Goal: Task Accomplishment & Management: Use online tool/utility

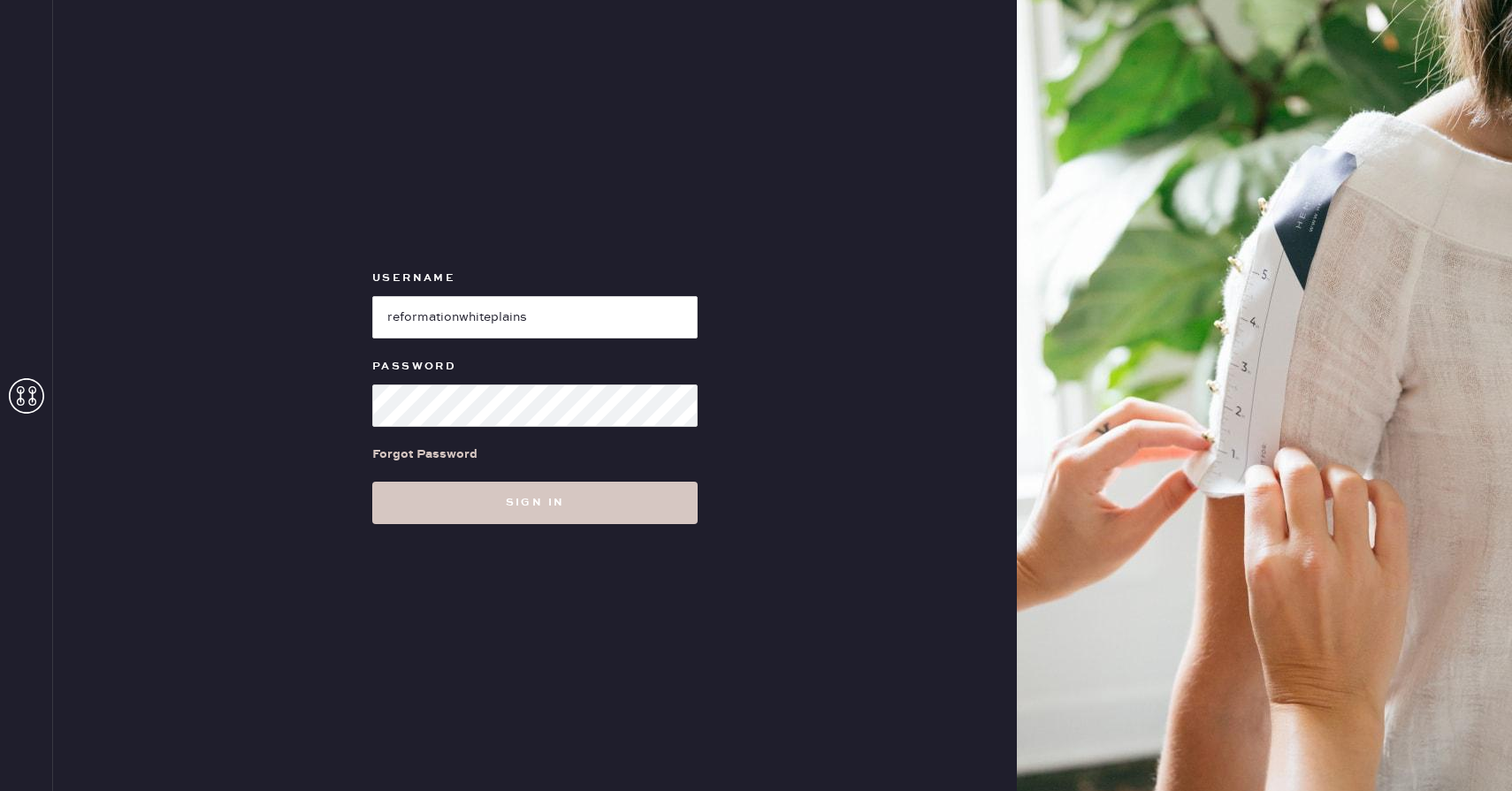
click at [499, 477] on div "Forgot Password" at bounding box center [535, 454] width 326 height 54
click at [500, 504] on button "Sign in" at bounding box center [535, 503] width 326 height 42
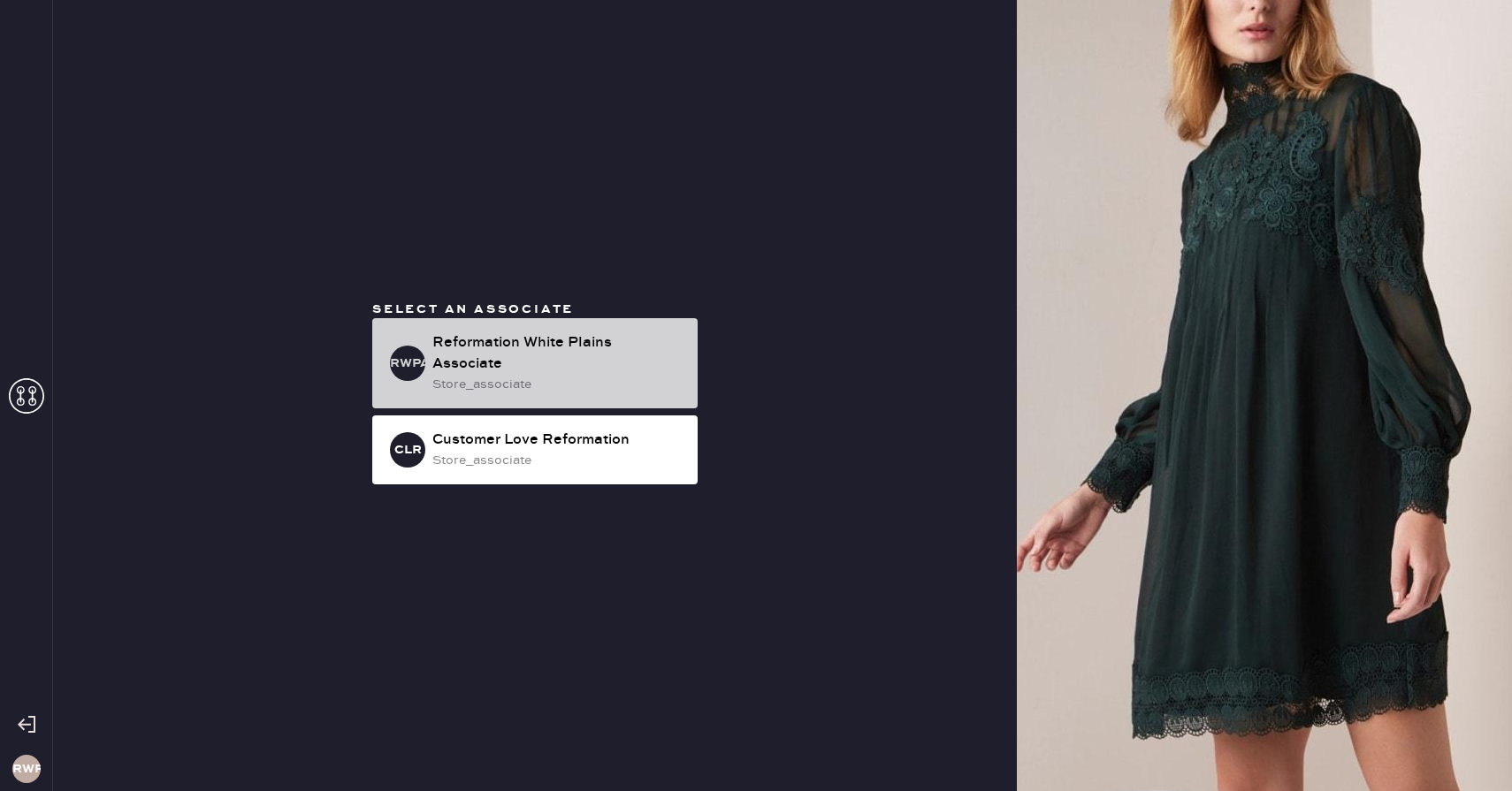
click at [497, 375] on div "store_associate" at bounding box center [558, 385] width 252 height 20
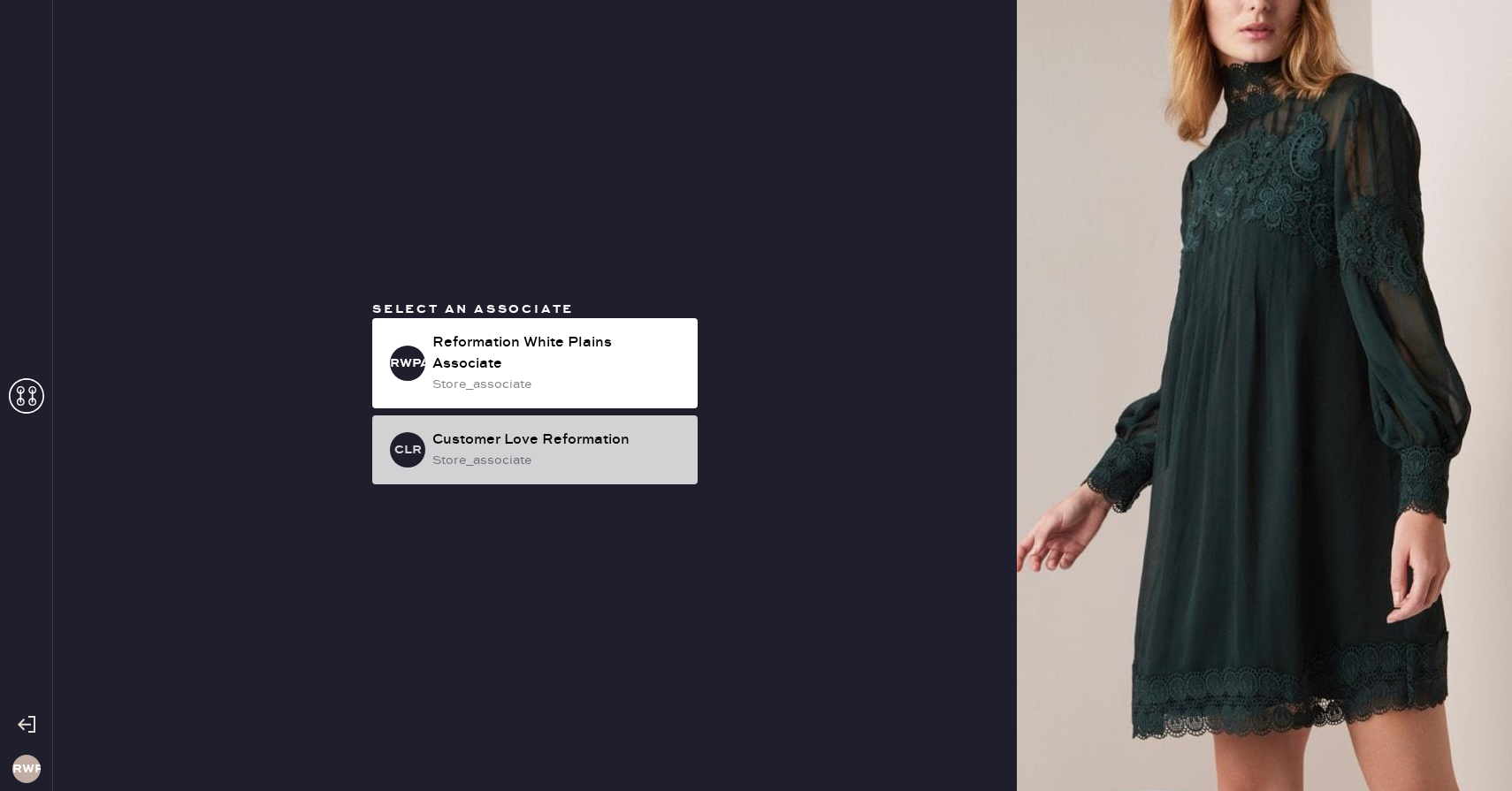
click at [518, 451] on div "store_associate" at bounding box center [558, 461] width 252 height 20
click at [502, 436] on div "Customer Love Reformation" at bounding box center [558, 440] width 252 height 22
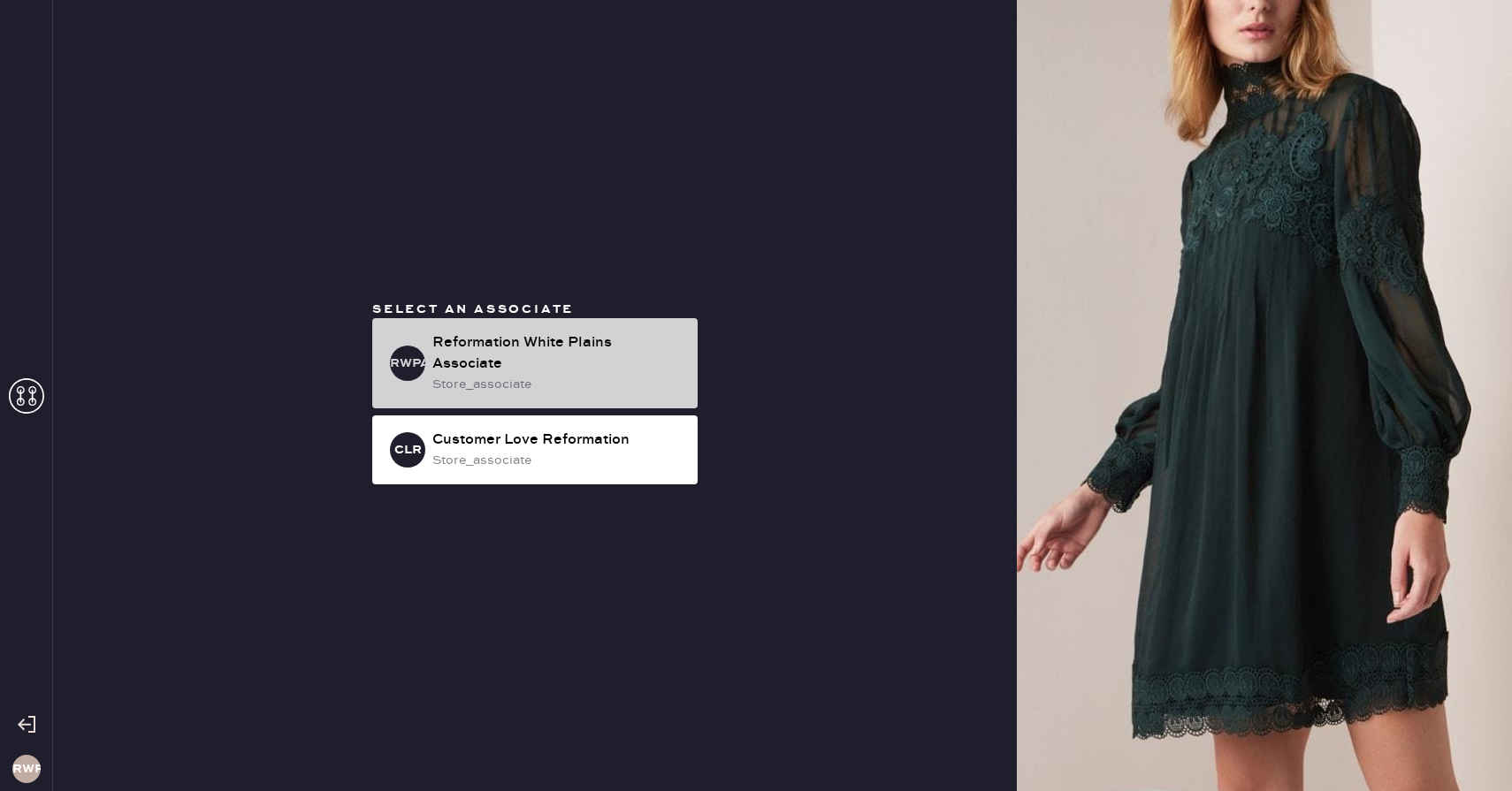
click at [509, 375] on div "store_associate" at bounding box center [558, 385] width 252 height 20
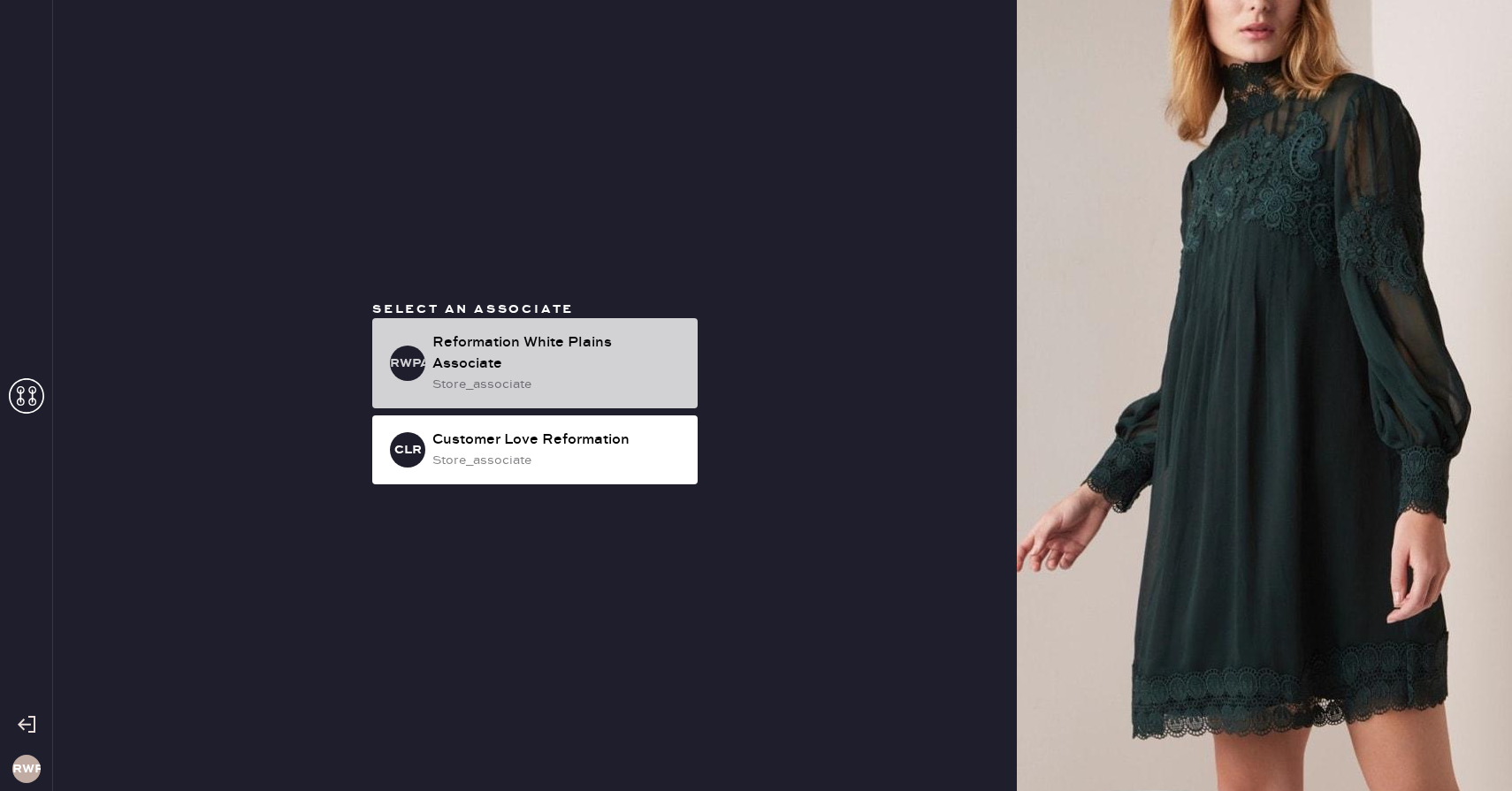
click at [613, 361] on div "Reformation White Plains Associate" at bounding box center [558, 353] width 252 height 42
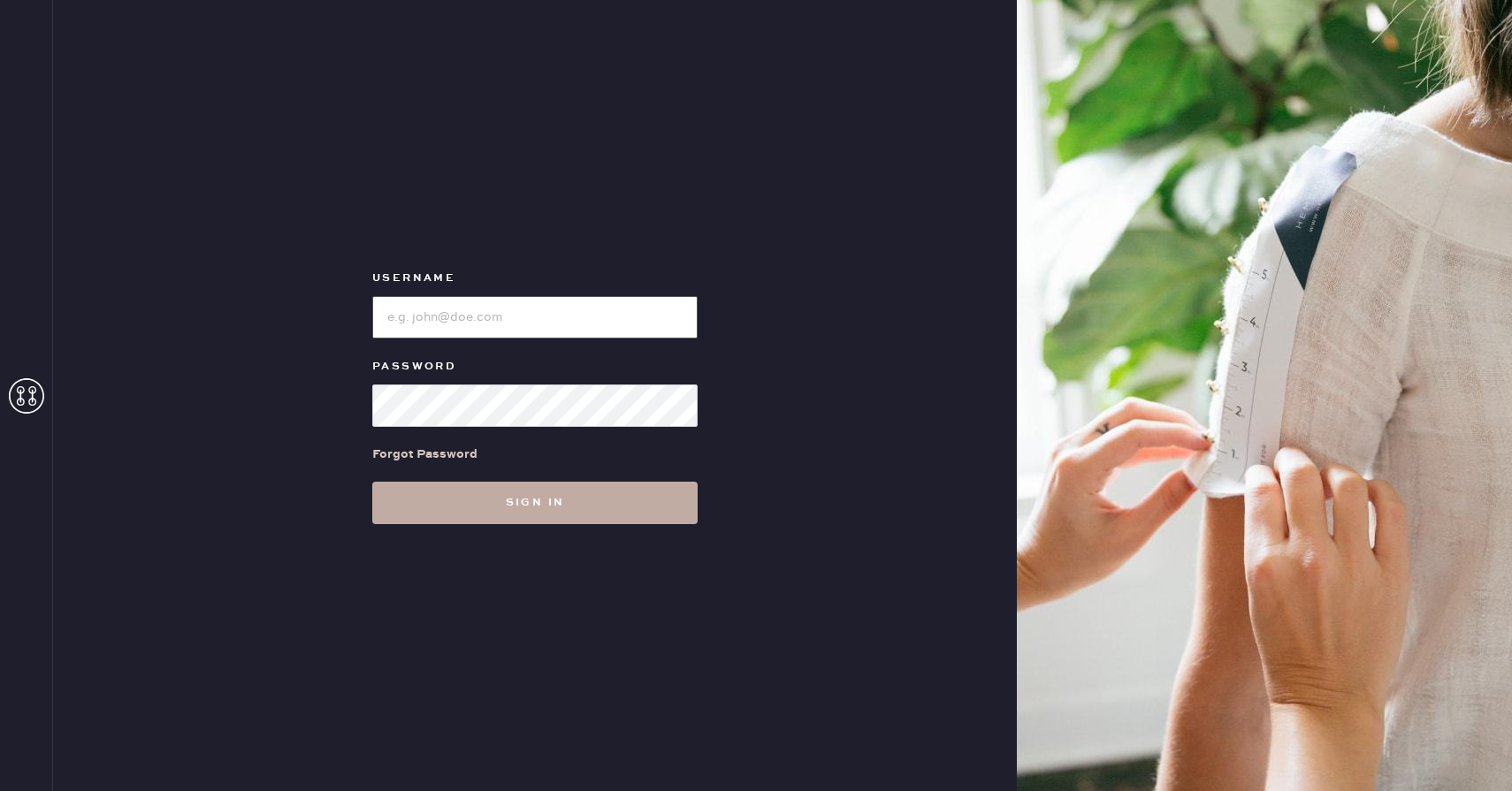
type input "reformationwhiteplains"
click at [553, 498] on button "Sign in" at bounding box center [535, 503] width 326 height 42
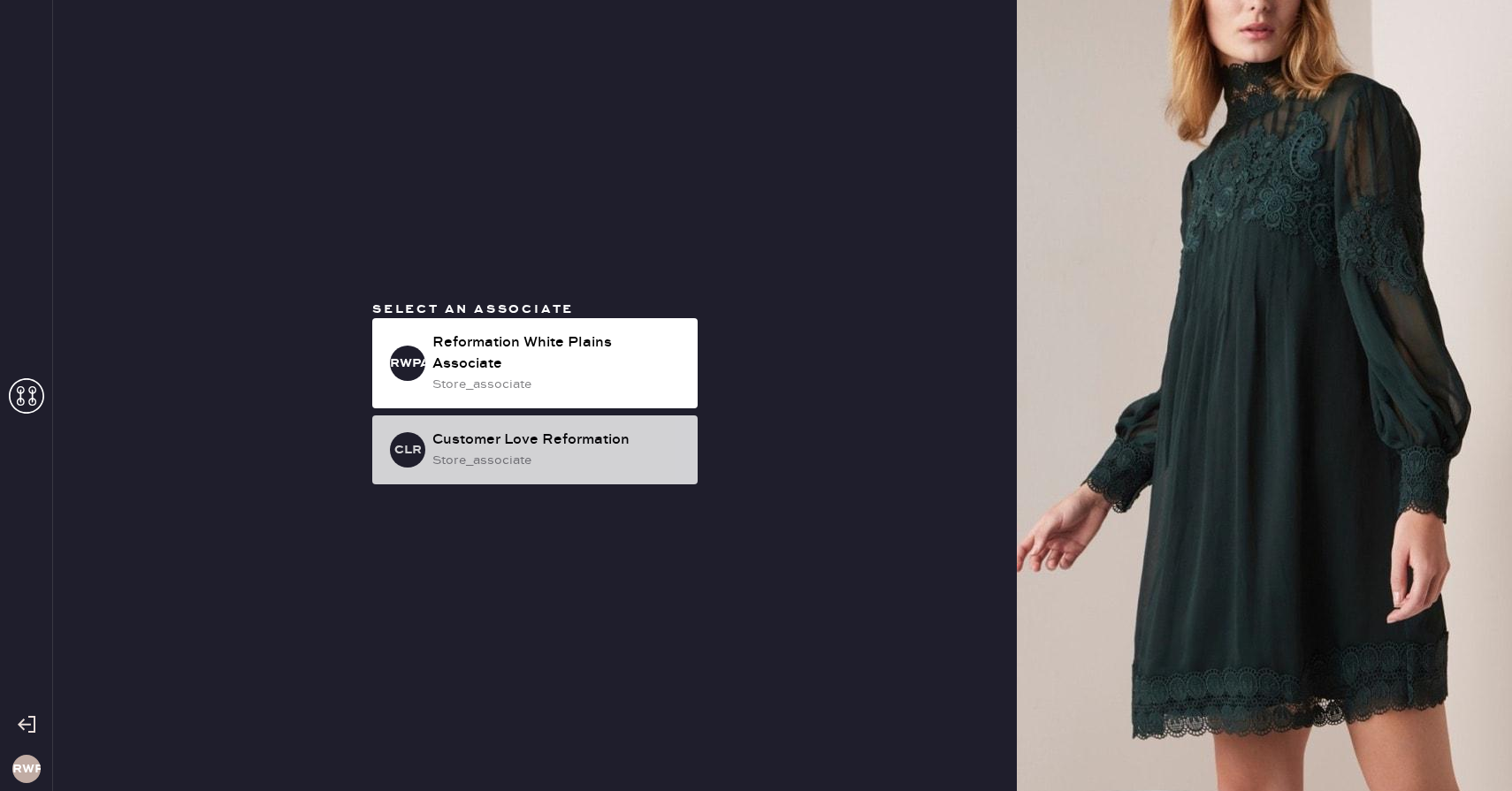
click at [565, 451] on div "store_associate" at bounding box center [558, 461] width 252 height 20
click at [404, 444] on h3 "CLR" at bounding box center [407, 449] width 27 height 12
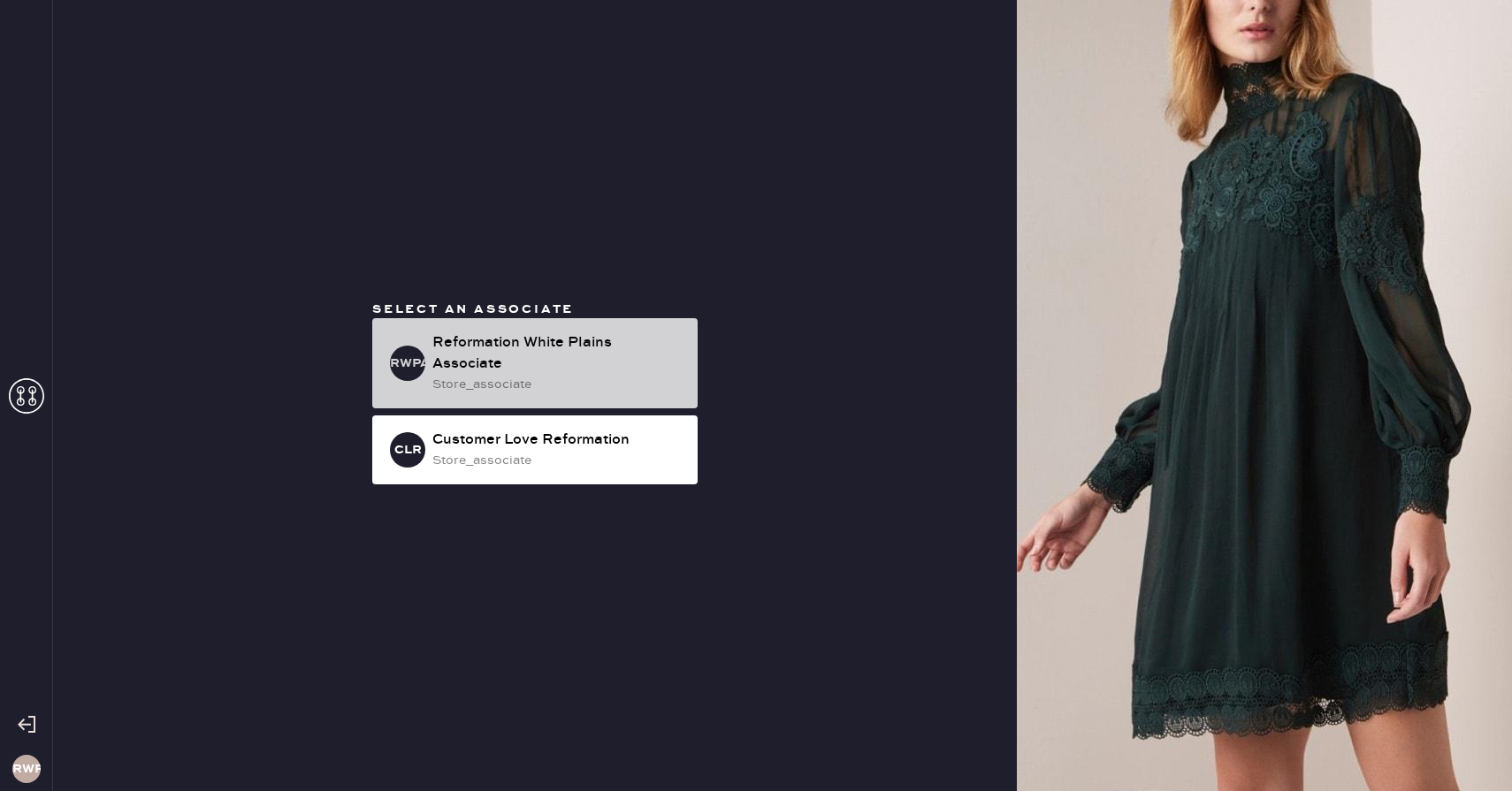
click at [421, 360] on h3 "RWPA" at bounding box center [408, 363] width 36 height 12
click at [402, 365] on h3 "RWPA" at bounding box center [408, 363] width 36 height 12
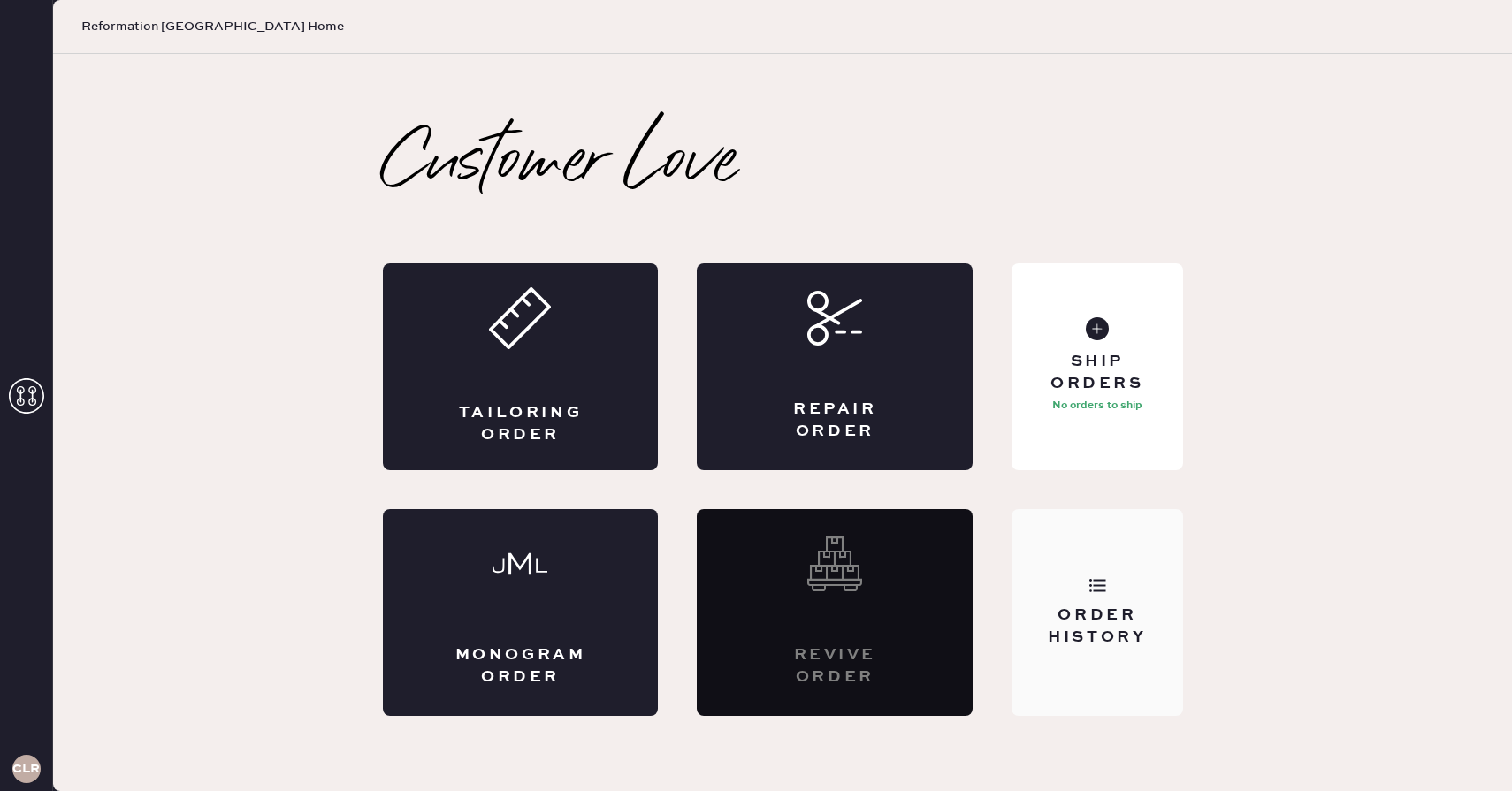
click at [1093, 605] on div "Order History" at bounding box center [1097, 627] width 143 height 44
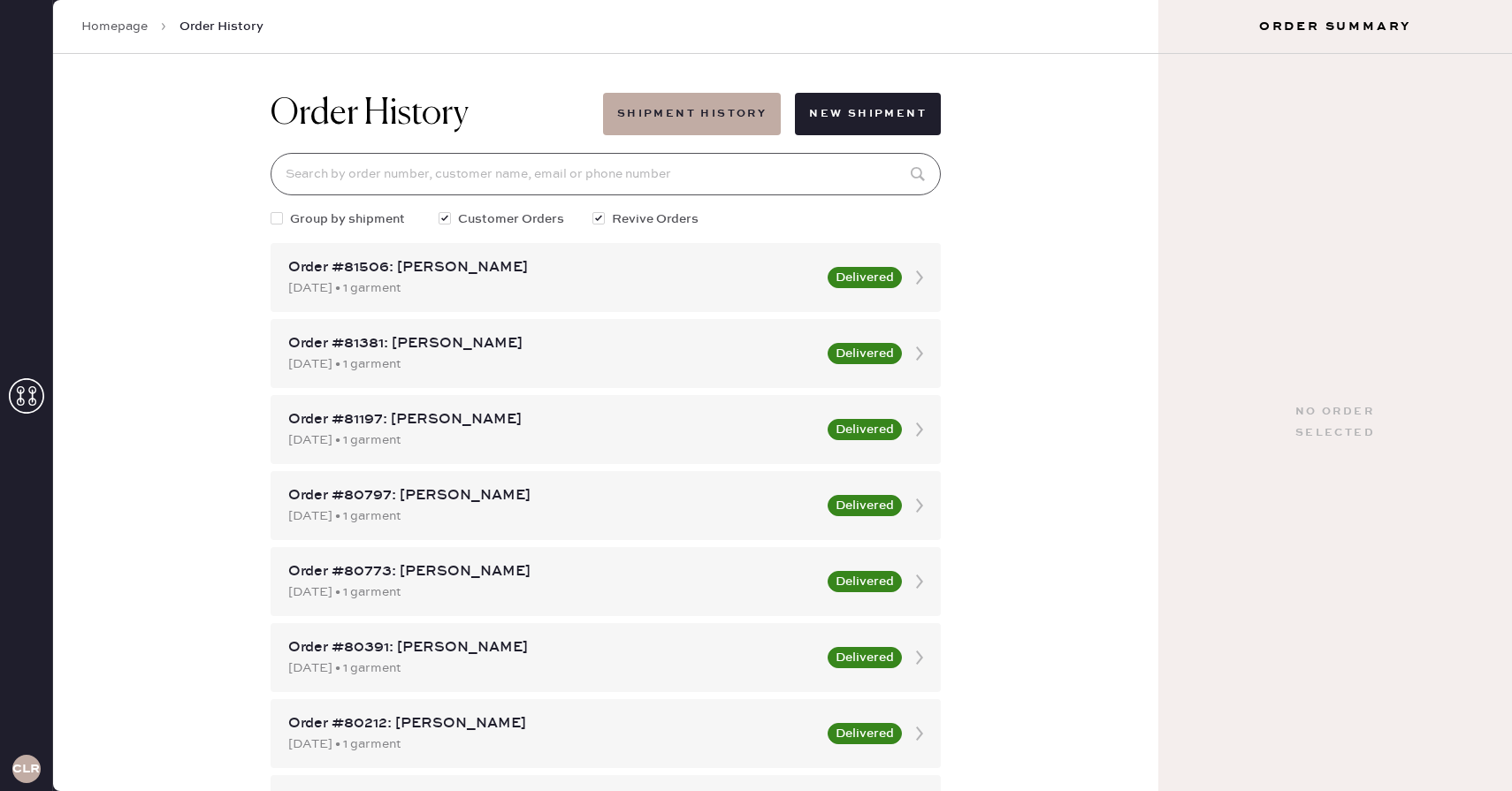
click at [438, 161] on input at bounding box center [605, 174] width 670 height 42
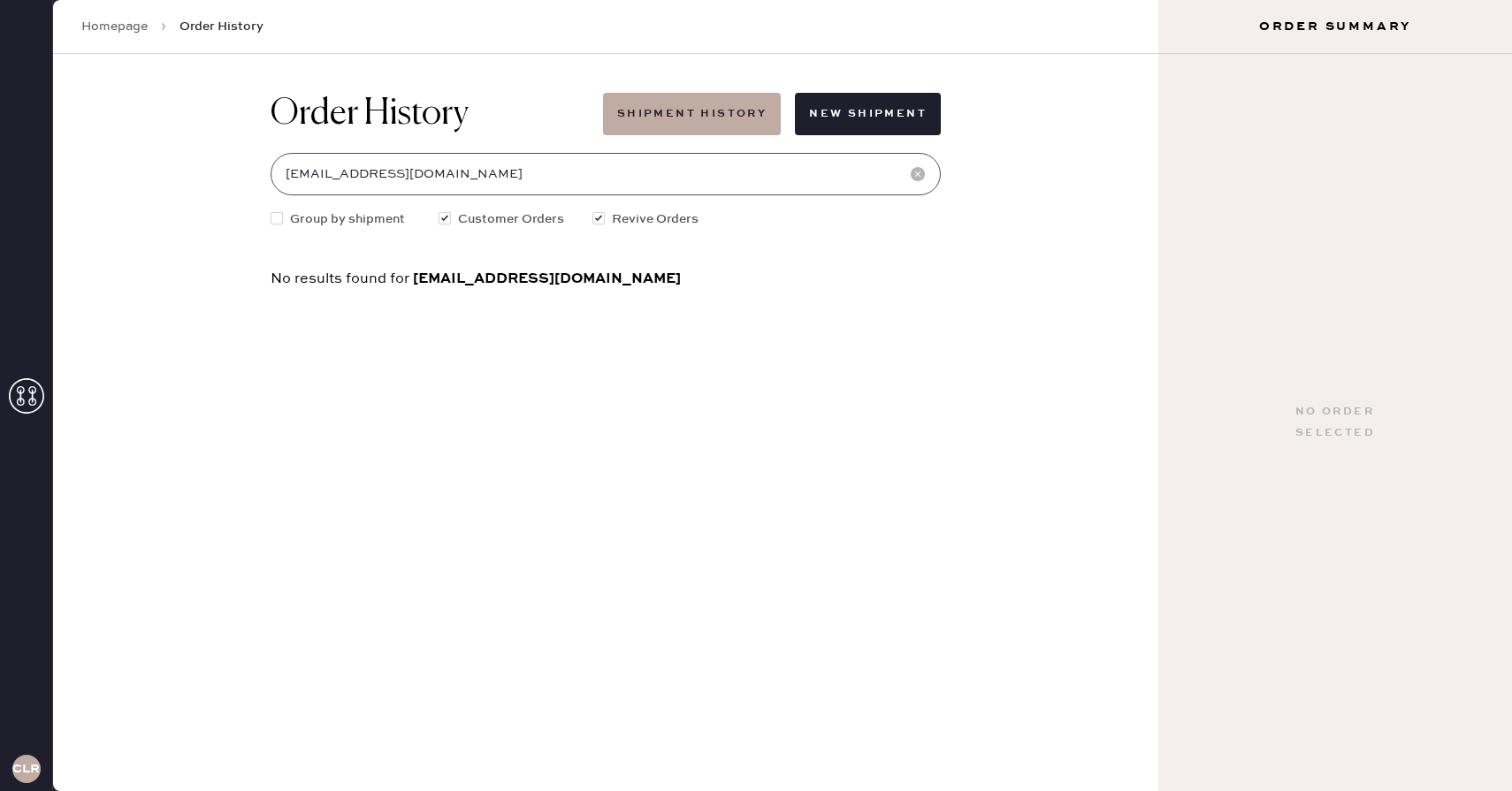
click at [401, 169] on input "mivadrazin@icloud.com" at bounding box center [605, 174] width 670 height 42
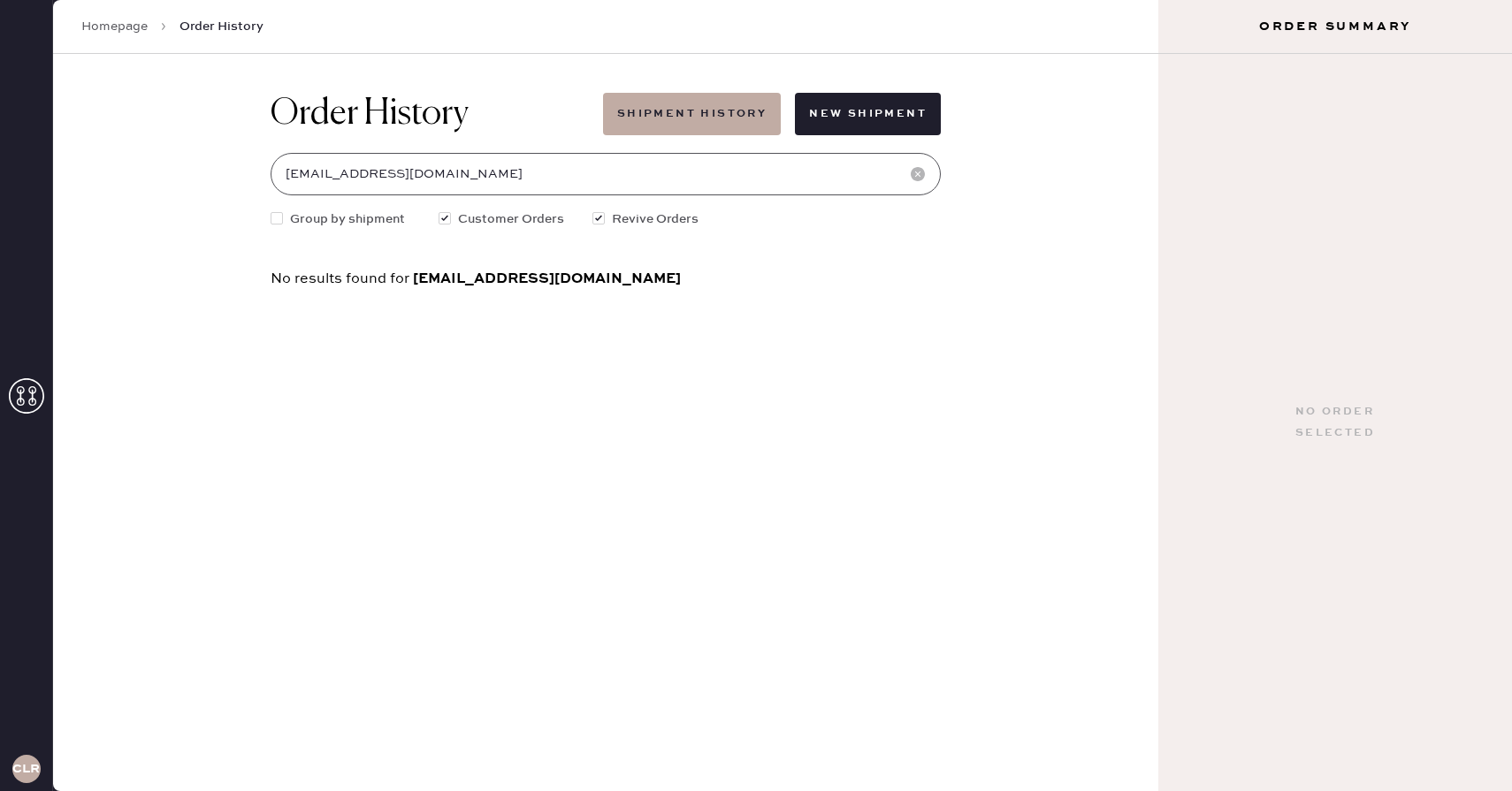
click at [401, 169] on input "mivadrazin@icloud.com" at bounding box center [605, 174] width 670 height 42
type input "mivadrazin@icloud.com"
click at [299, 223] on span "Group by shipment" at bounding box center [347, 219] width 115 height 20
click at [271, 210] on input "Group by shipment" at bounding box center [270, 209] width 1 height 1
checkbox input "true"
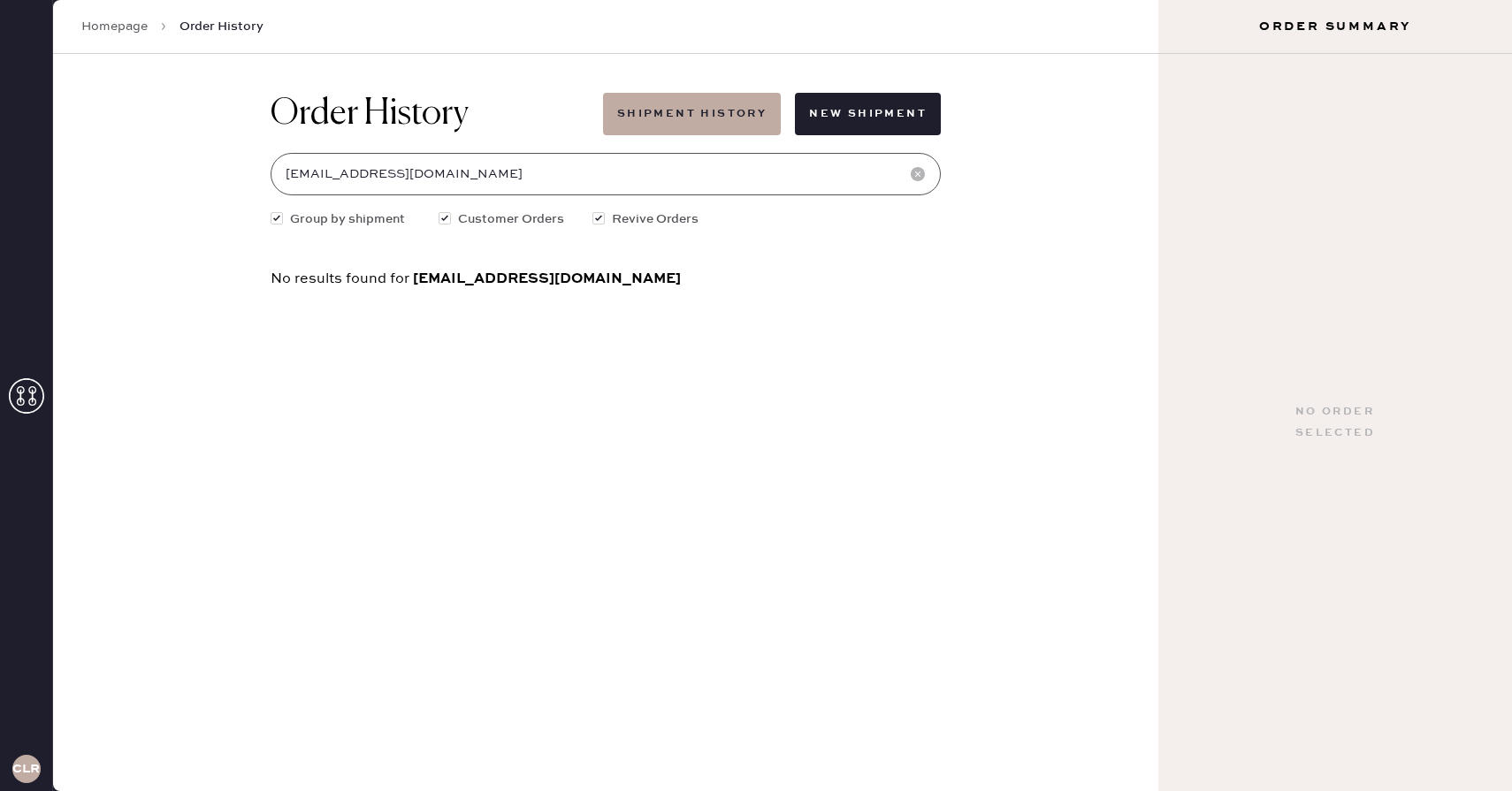
click at [829, 176] on input "mivadrazin@icloud.com" at bounding box center [605, 174] width 670 height 42
click at [718, 115] on button "Shipment History" at bounding box center [692, 114] width 177 height 42
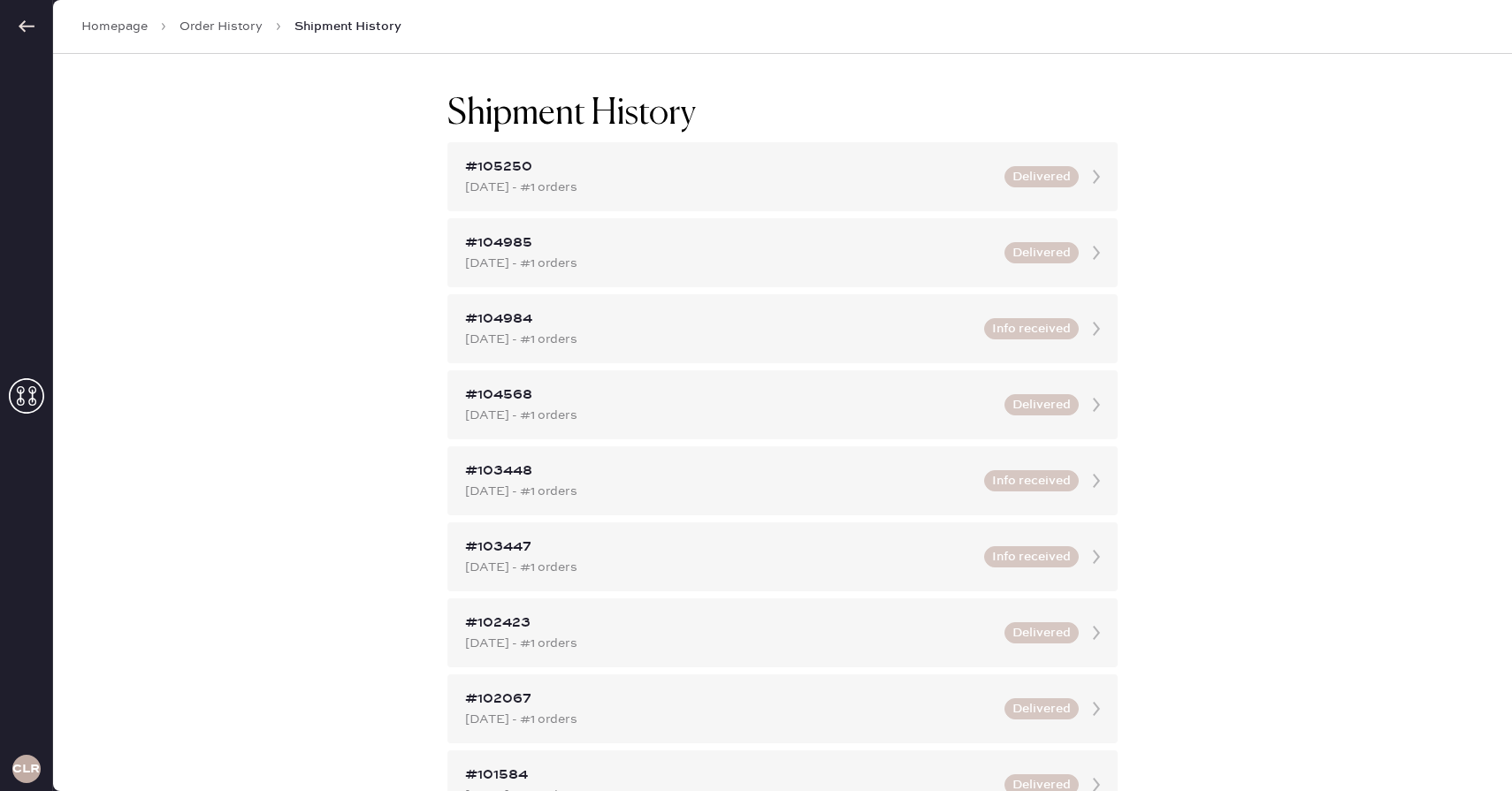
click at [29, 393] on icon at bounding box center [26, 396] width 36 height 36
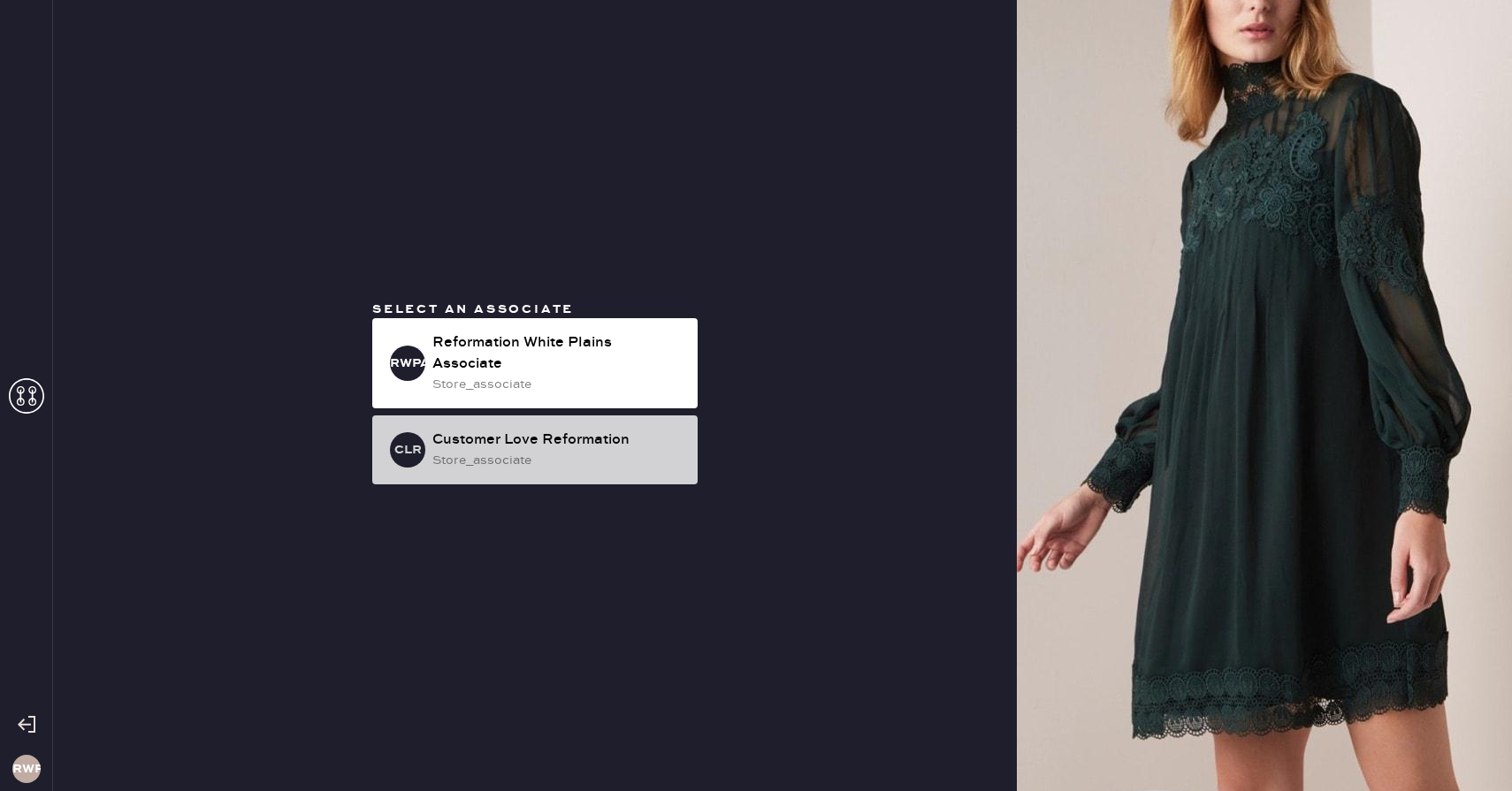
click at [428, 429] on div "CLR Customer Love Reformation store_associate" at bounding box center [535, 449] width 326 height 68
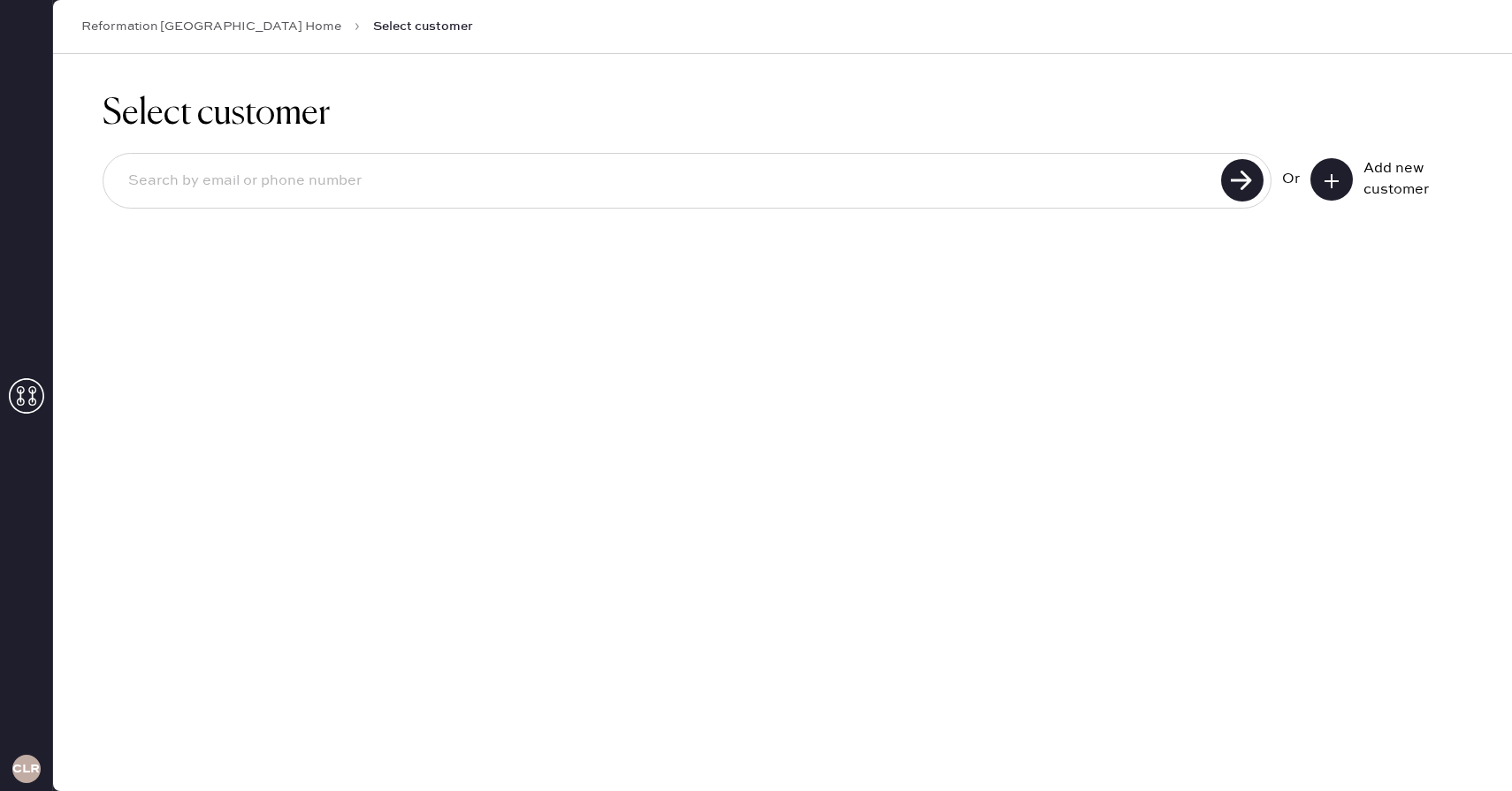
click at [374, 25] on span "Select customer" at bounding box center [423, 26] width 99 height 18
click at [244, 205] on div at bounding box center [687, 180] width 1169 height 55
click at [249, 192] on input at bounding box center [665, 180] width 1102 height 40
paste input "mivadrazin@icloud.com"
type input "mivadrazin@icloud.com"
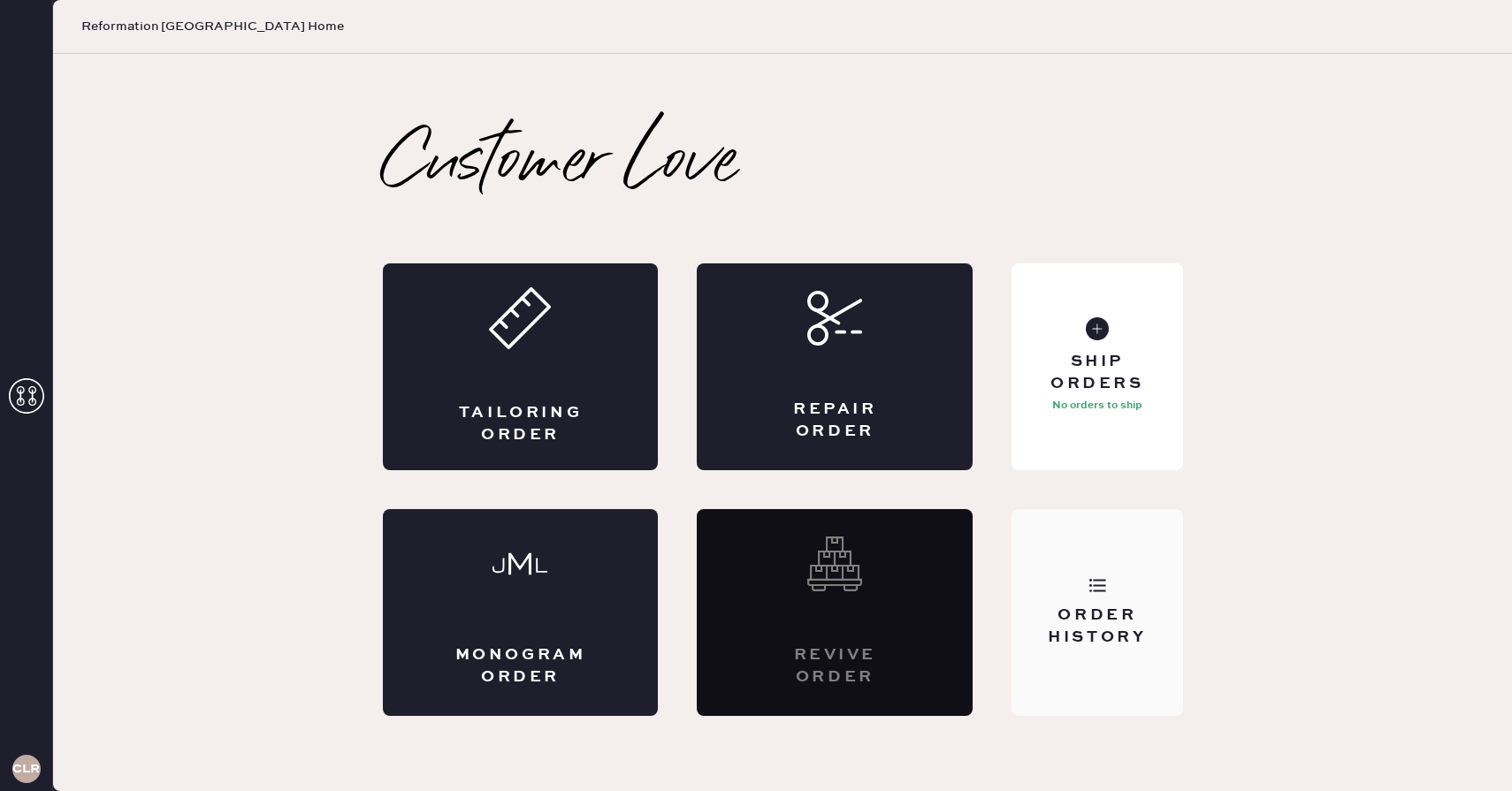
click at [1077, 619] on div "Order History" at bounding box center [1097, 627] width 143 height 44
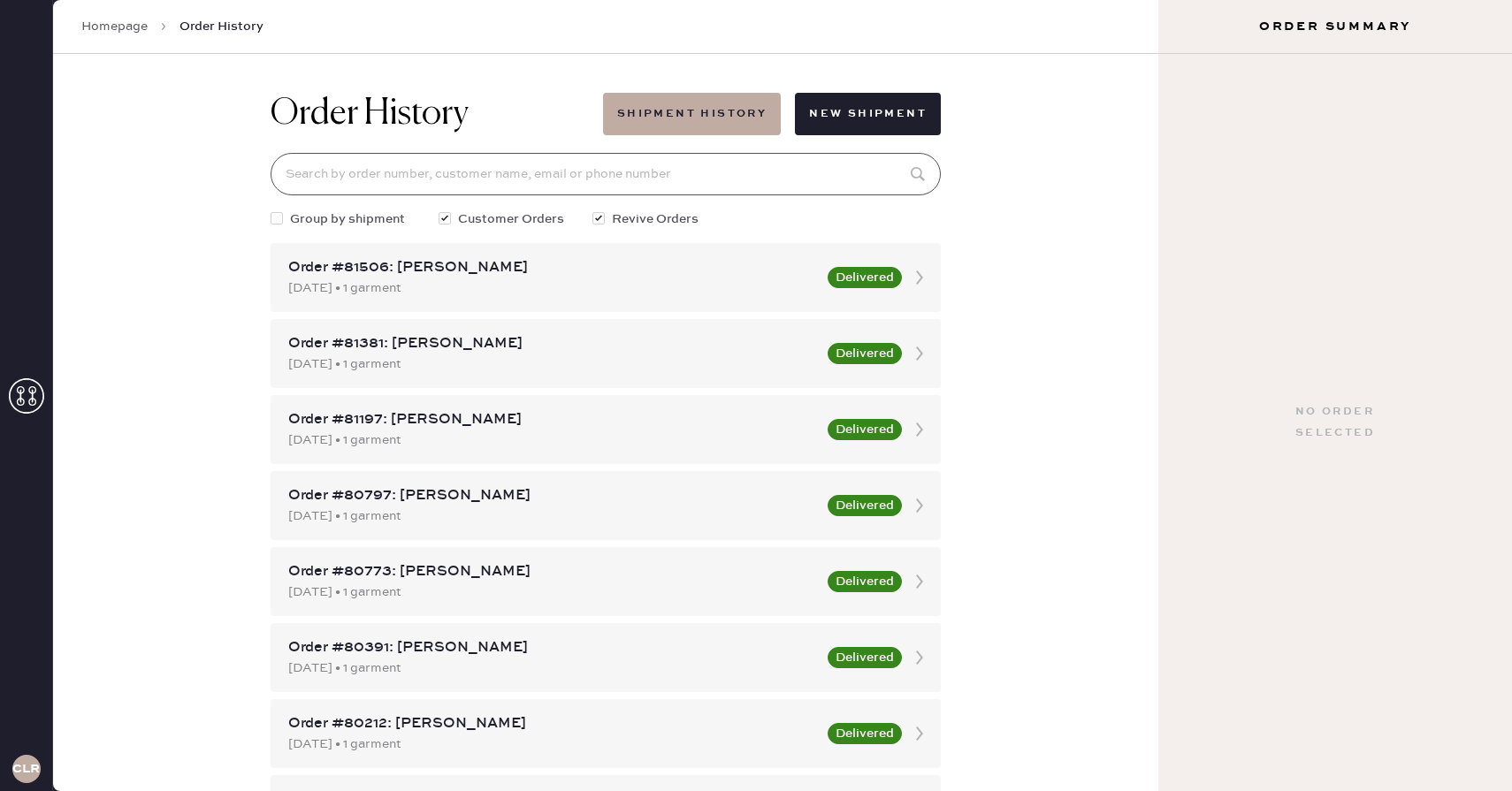
click at [427, 160] on input at bounding box center [605, 174] width 670 height 42
paste input "mivadrazin@icloud.com"
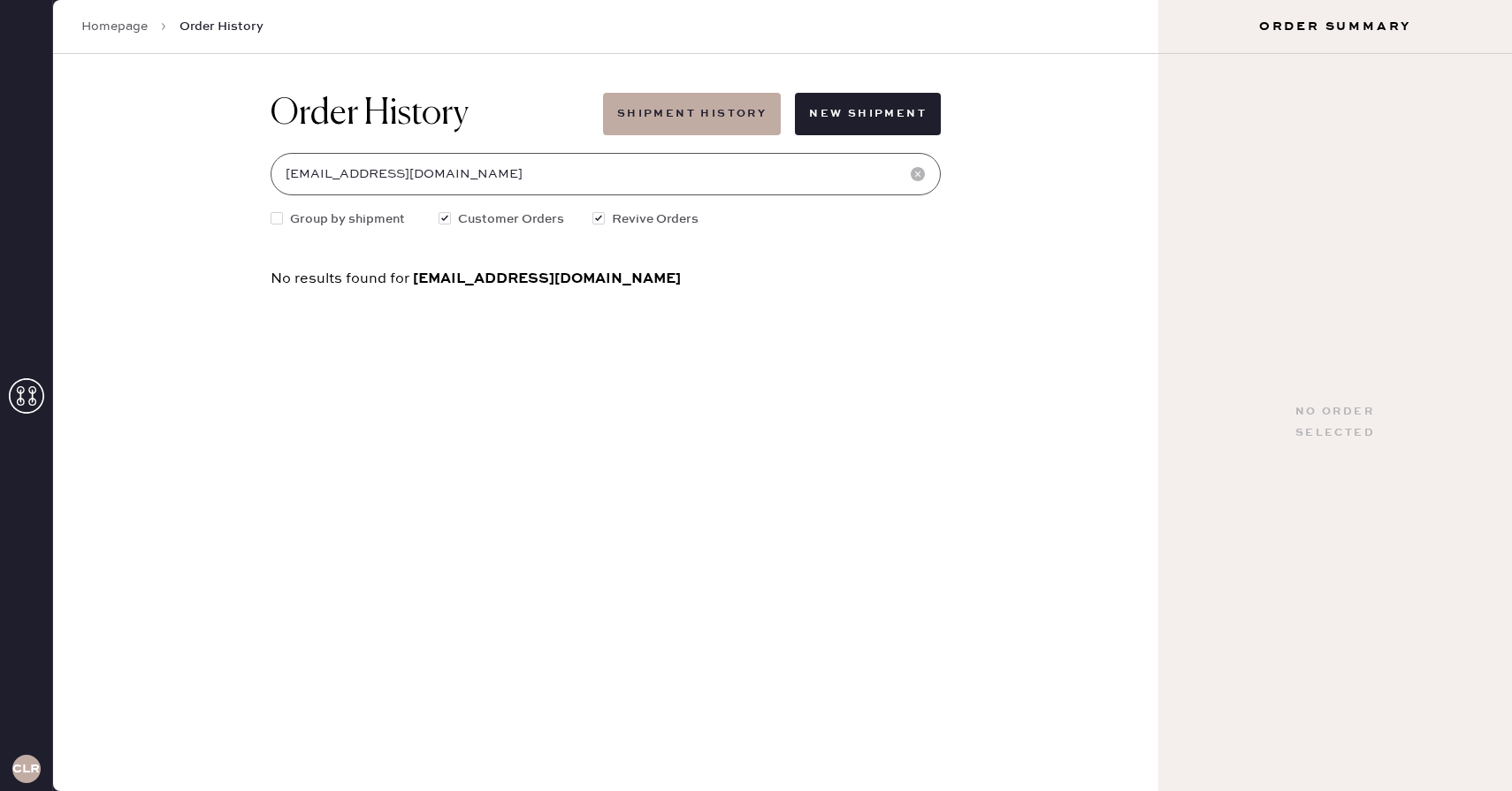
type input "mivadrazin@icloud.com"
click at [487, 278] on span "mivadrazin@icloud.com" at bounding box center [547, 278] width 268 height 18
click at [423, 178] on input "mivadrazin@icloud.com" at bounding box center [605, 174] width 670 height 42
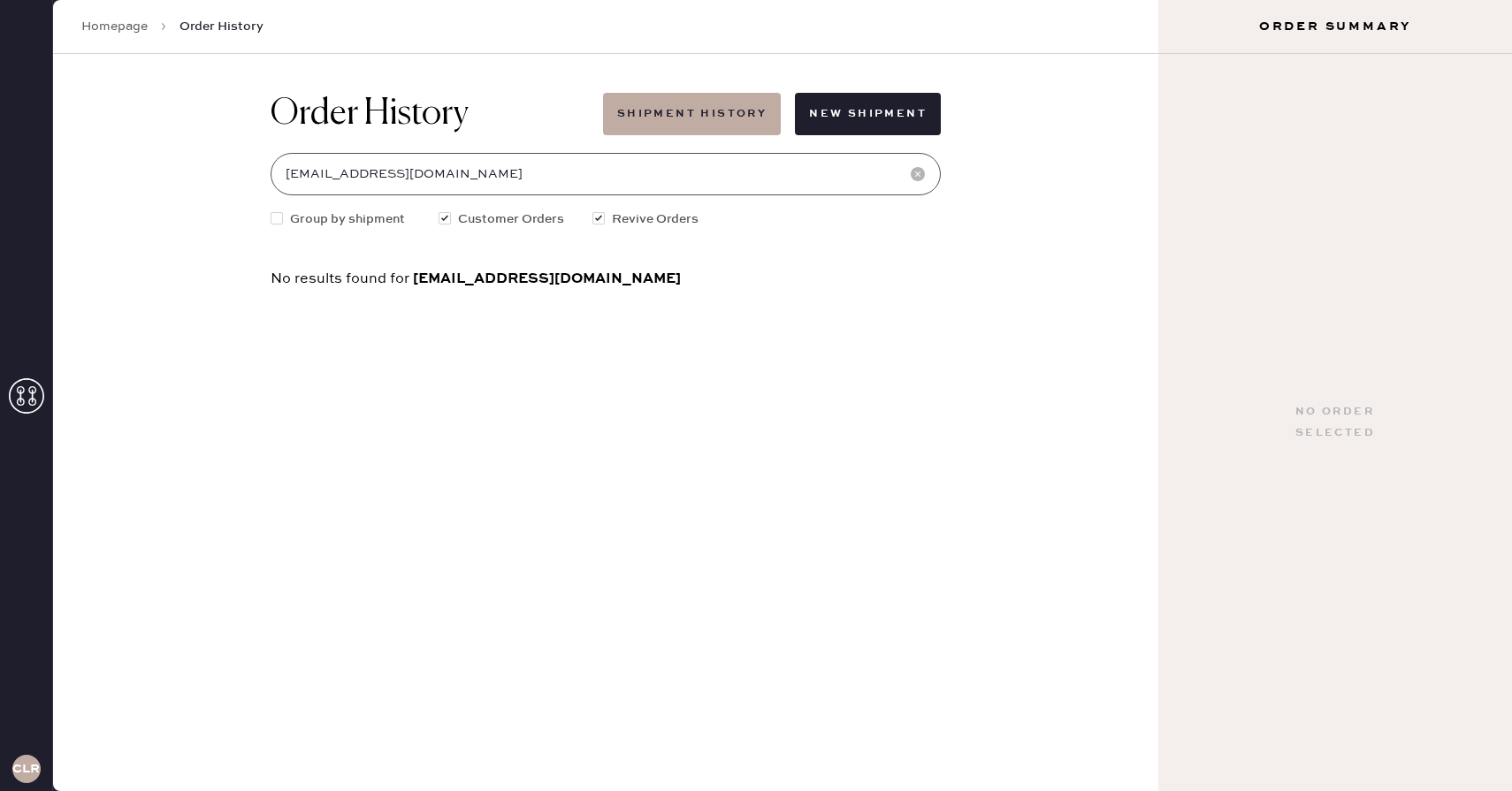
click at [501, 169] on input "mivadrazin@icloud.com" at bounding box center [605, 174] width 670 height 42
click at [620, 173] on input "mivadrazin@icloud.com" at bounding box center [605, 174] width 670 height 42
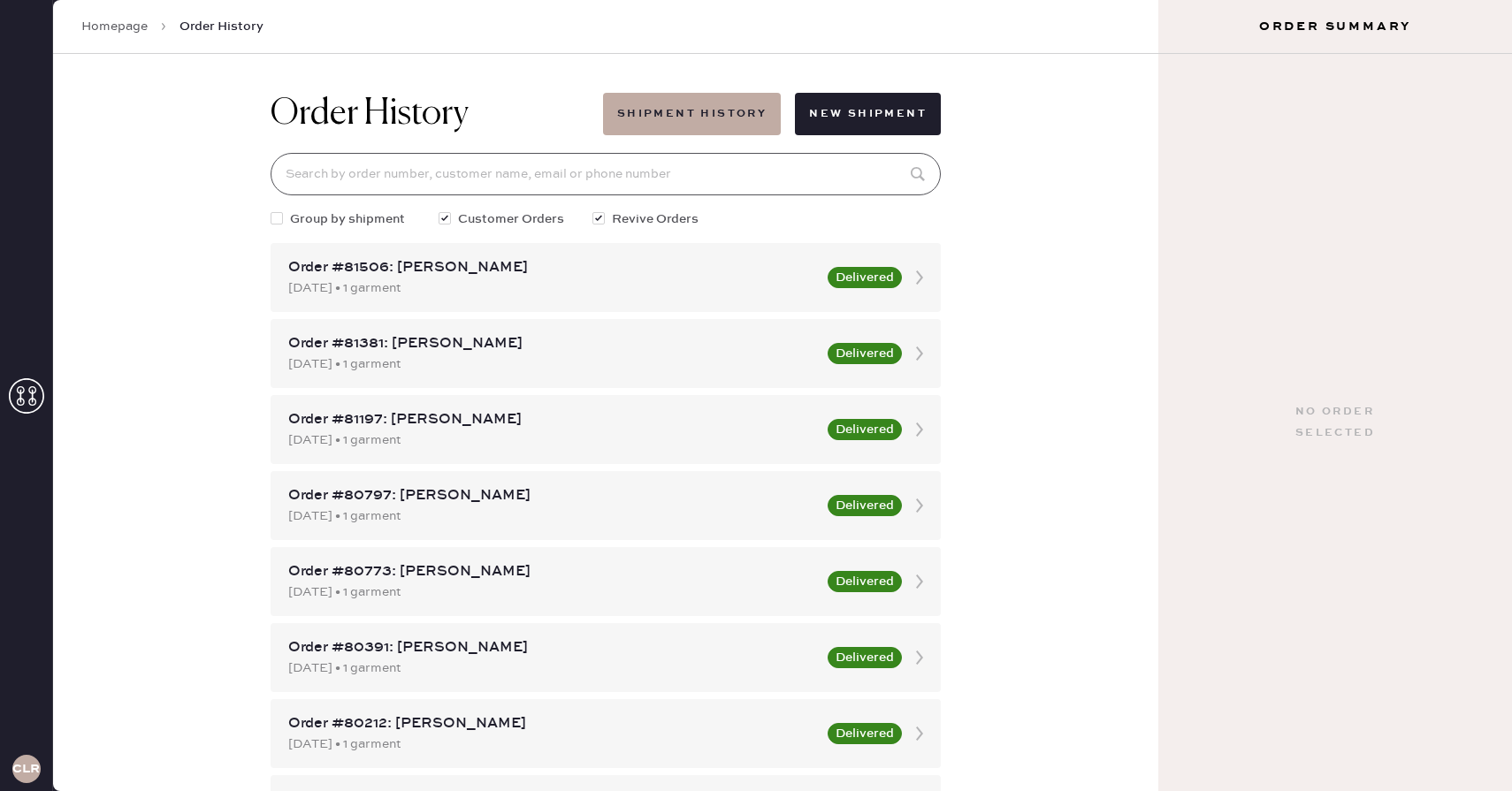
click at [767, 185] on input at bounding box center [605, 174] width 670 height 42
paste input "S27598984"
type input "S27598984"
